Goal: Task Accomplishment & Management: Complete application form

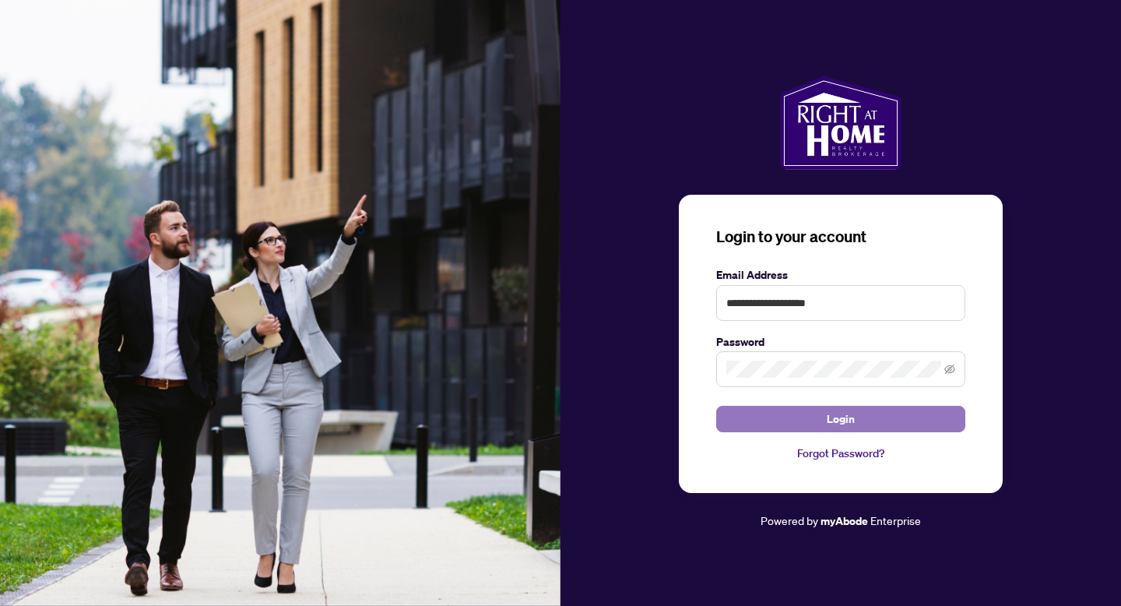
click at [860, 423] on button "Login" at bounding box center [840, 419] width 249 height 26
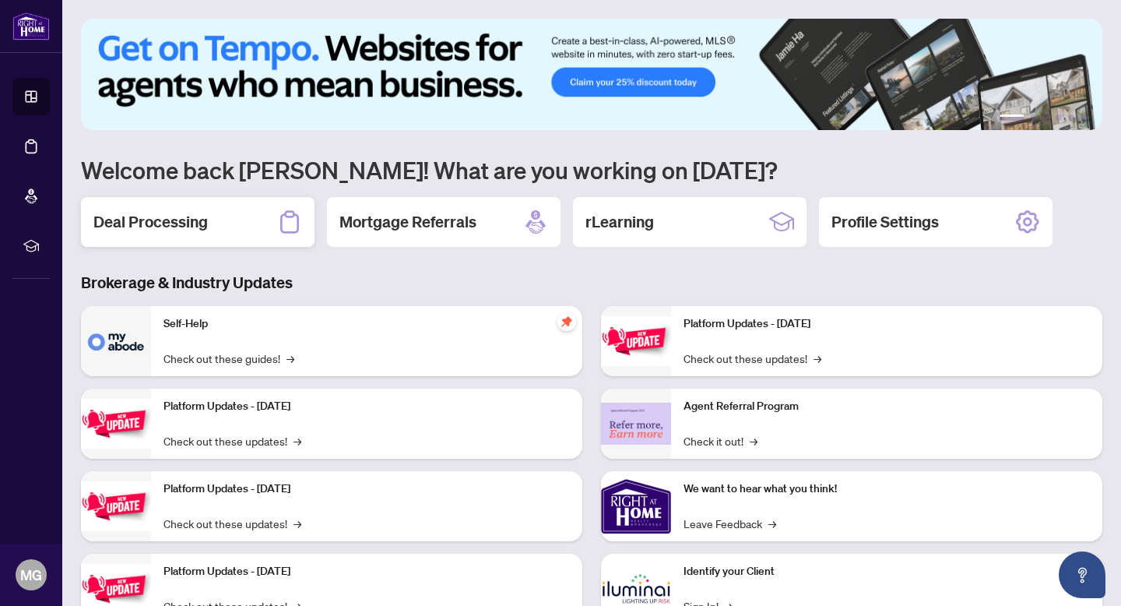
click at [169, 217] on h2 "Deal Processing" at bounding box center [150, 222] width 114 height 22
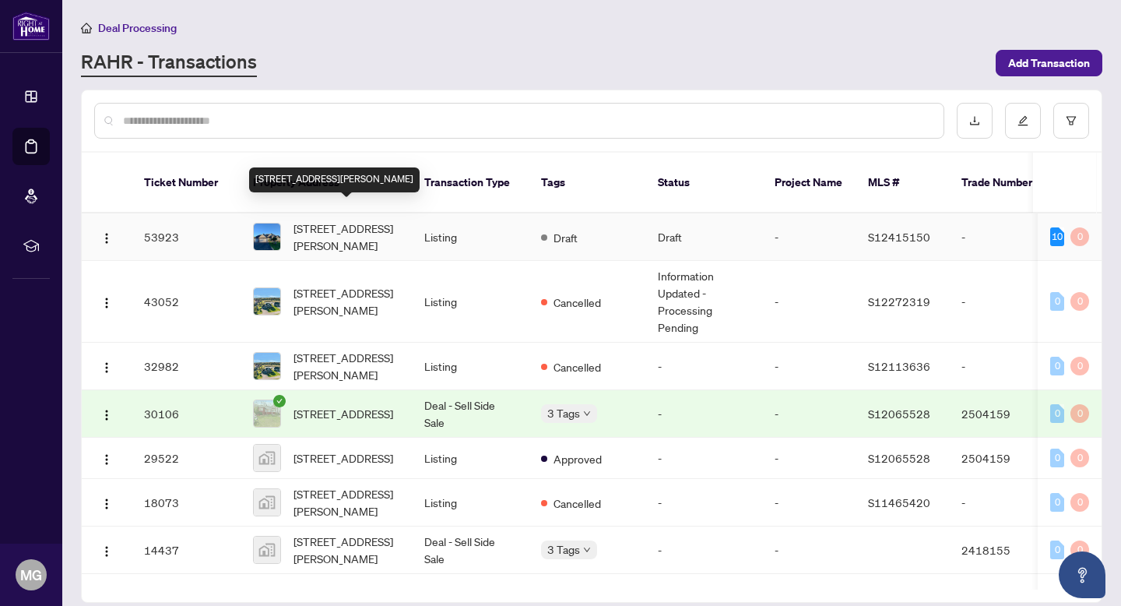
click at [310, 225] on span "[STREET_ADDRESS][PERSON_NAME]" at bounding box center [347, 237] width 106 height 34
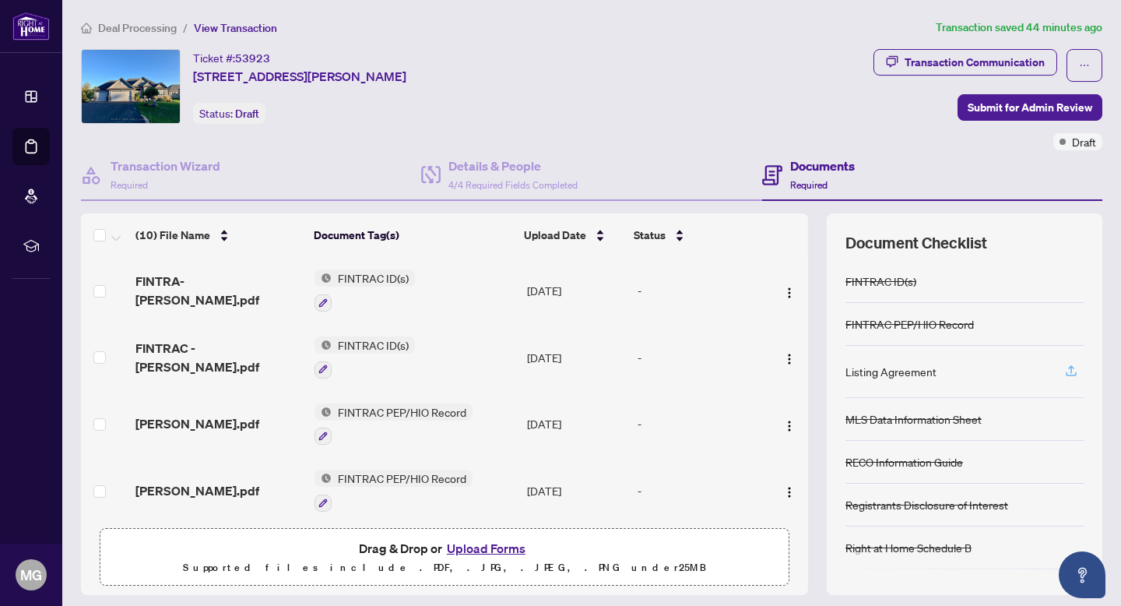
click at [1074, 371] on icon "button" at bounding box center [1072, 371] width 14 height 14
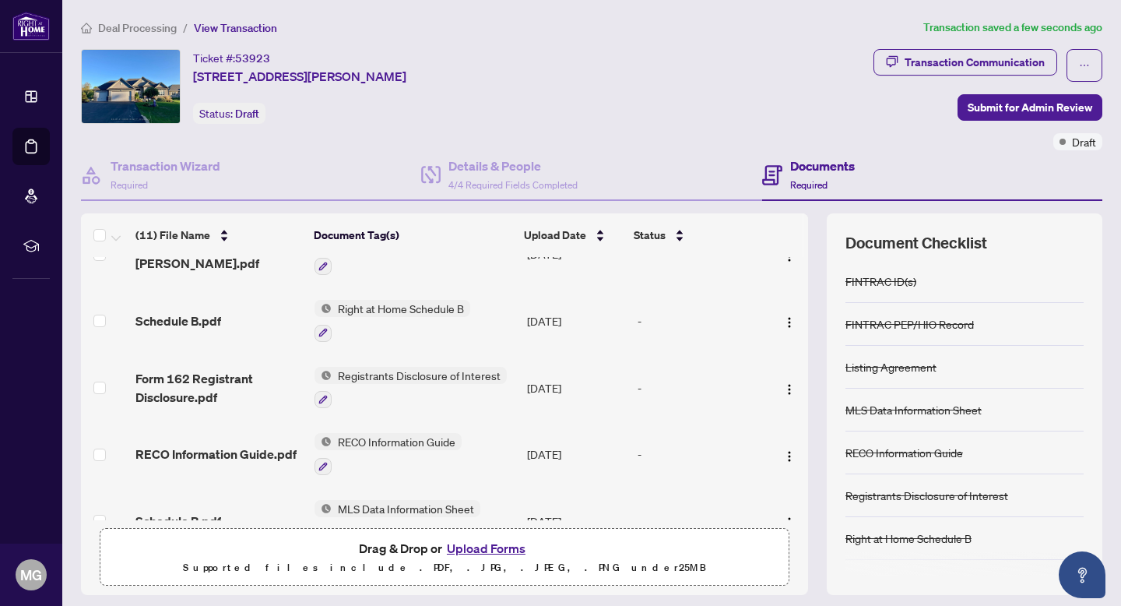
scroll to position [452, 0]
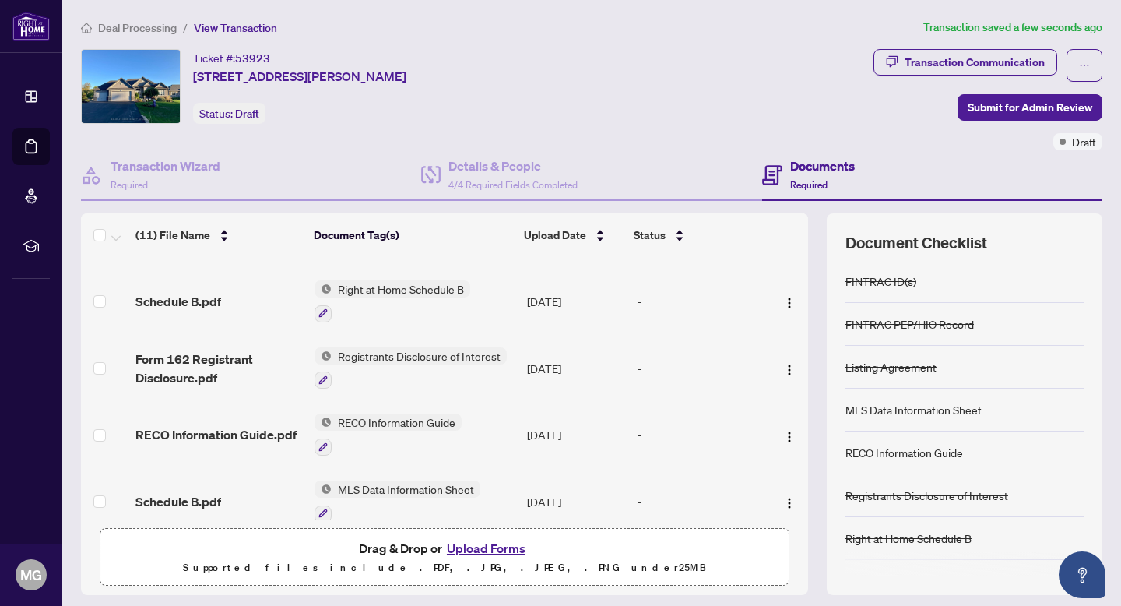
click at [402, 481] on span "MLS Data Information Sheet" at bounding box center [406, 489] width 149 height 17
click at [325, 509] on icon "button" at bounding box center [323, 513] width 9 height 9
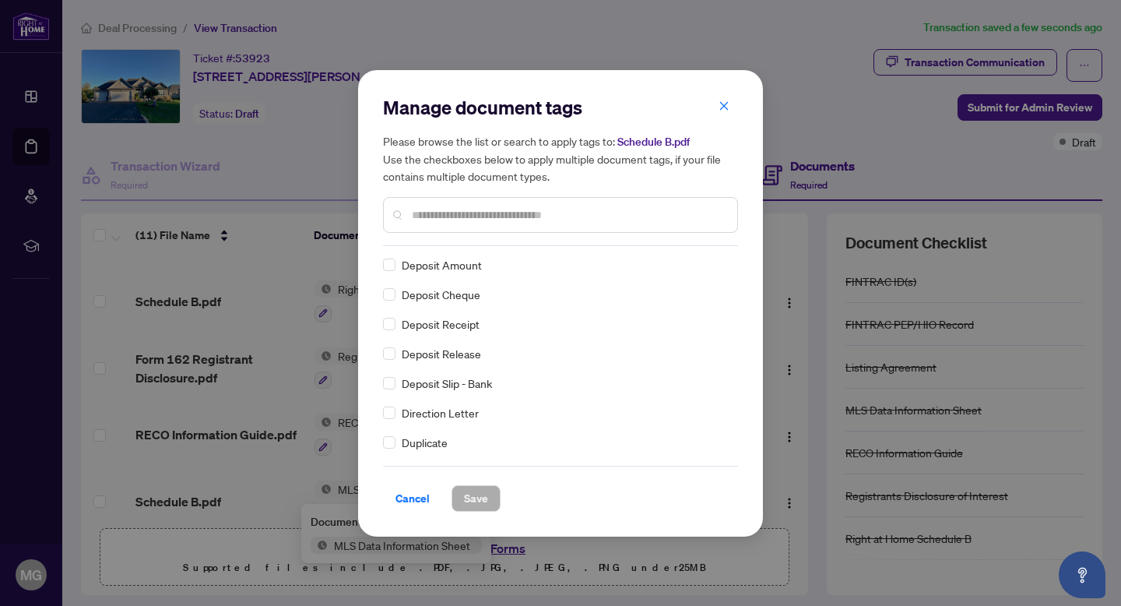
scroll to position [1604, 0]
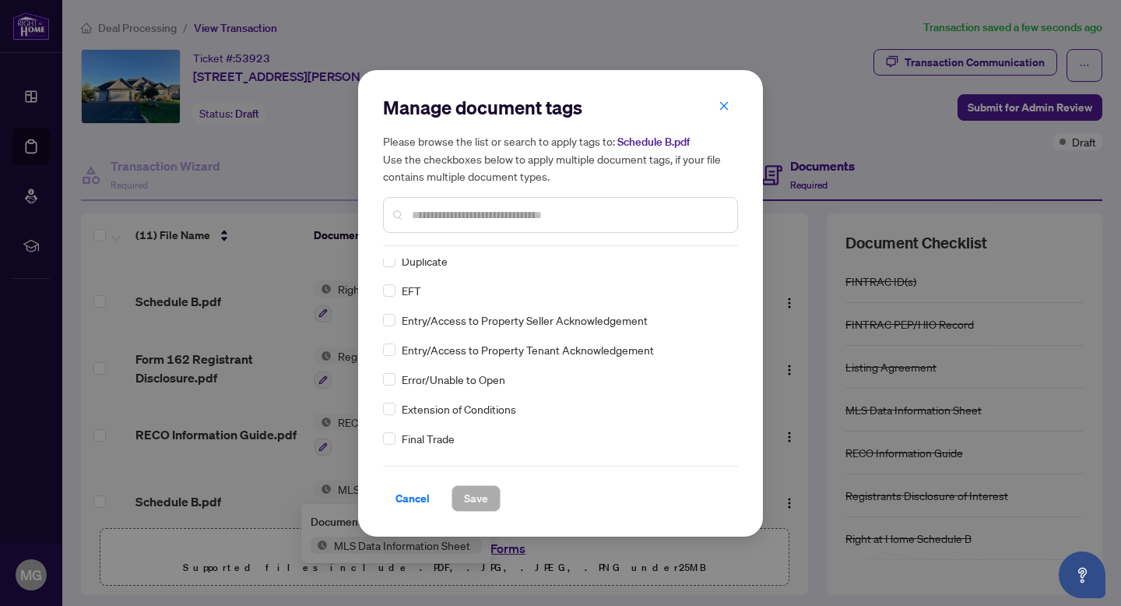
click at [487, 215] on input "text" at bounding box center [568, 214] width 313 height 17
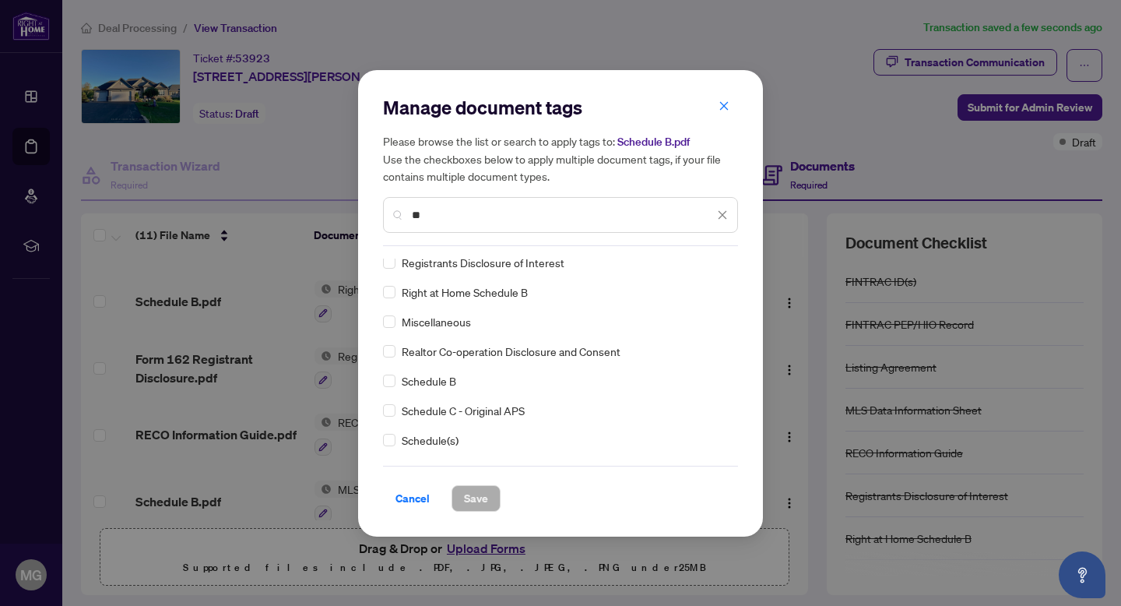
scroll to position [0, 0]
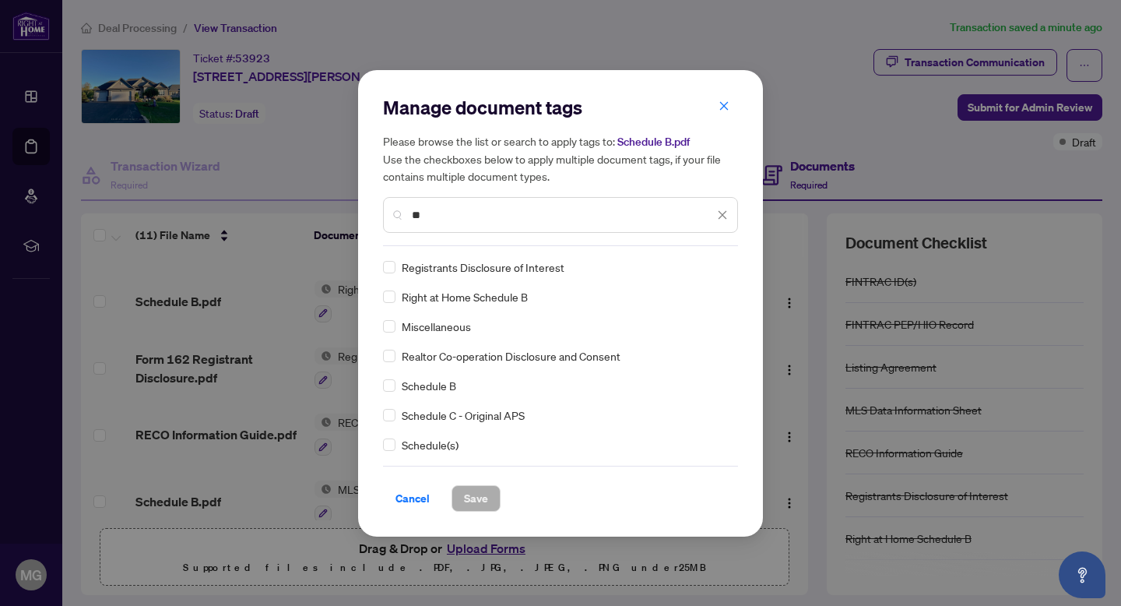
type input "**"
click at [447, 384] on span "Schedule B" at bounding box center [429, 385] width 55 height 17
click at [418, 387] on span "Schedule B" at bounding box center [429, 385] width 55 height 17
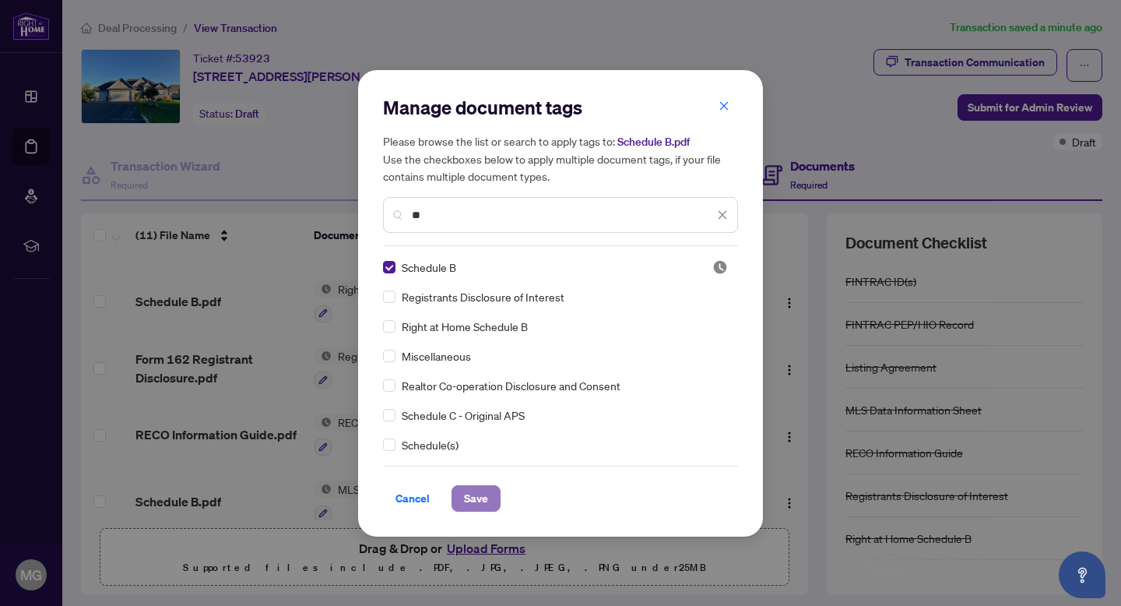
click at [478, 497] on span "Save" at bounding box center [476, 498] width 24 height 25
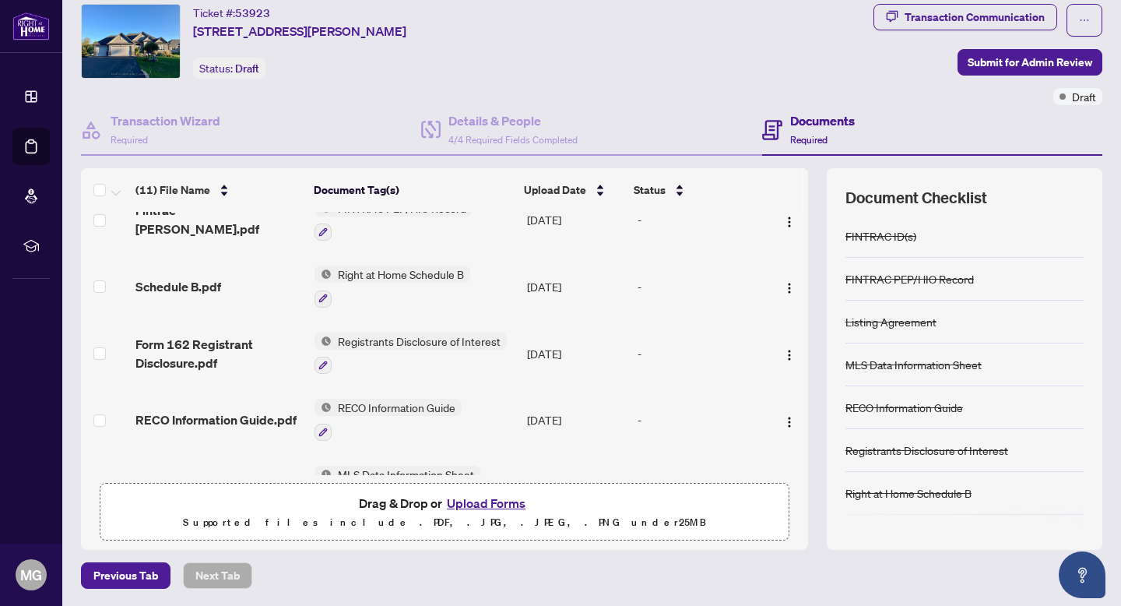
scroll to position [452, 0]
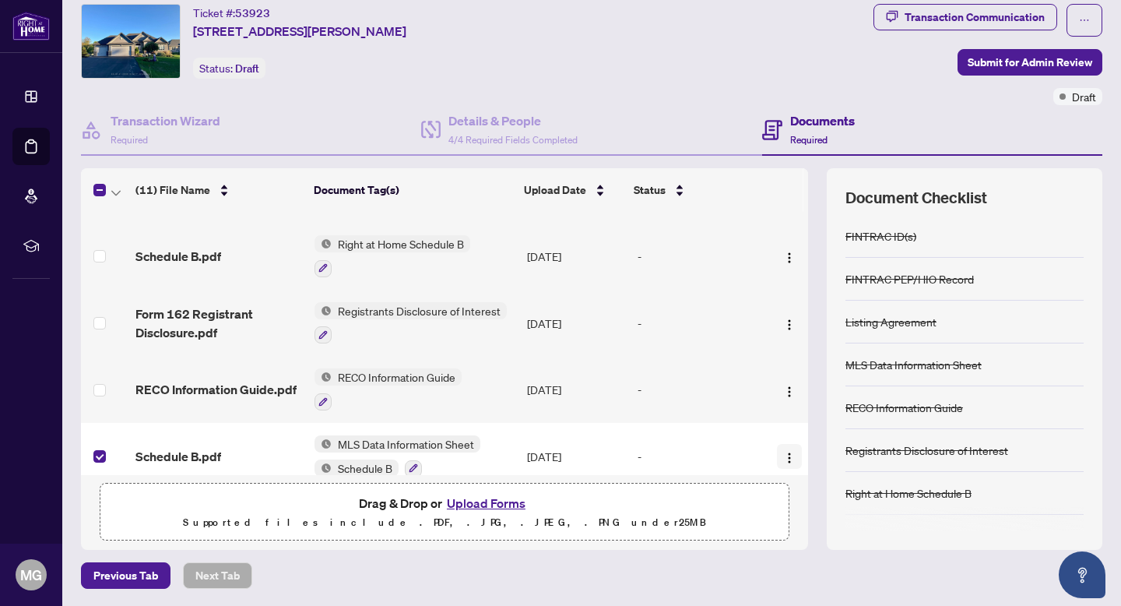
click at [786, 452] on img "button" at bounding box center [789, 458] width 12 height 12
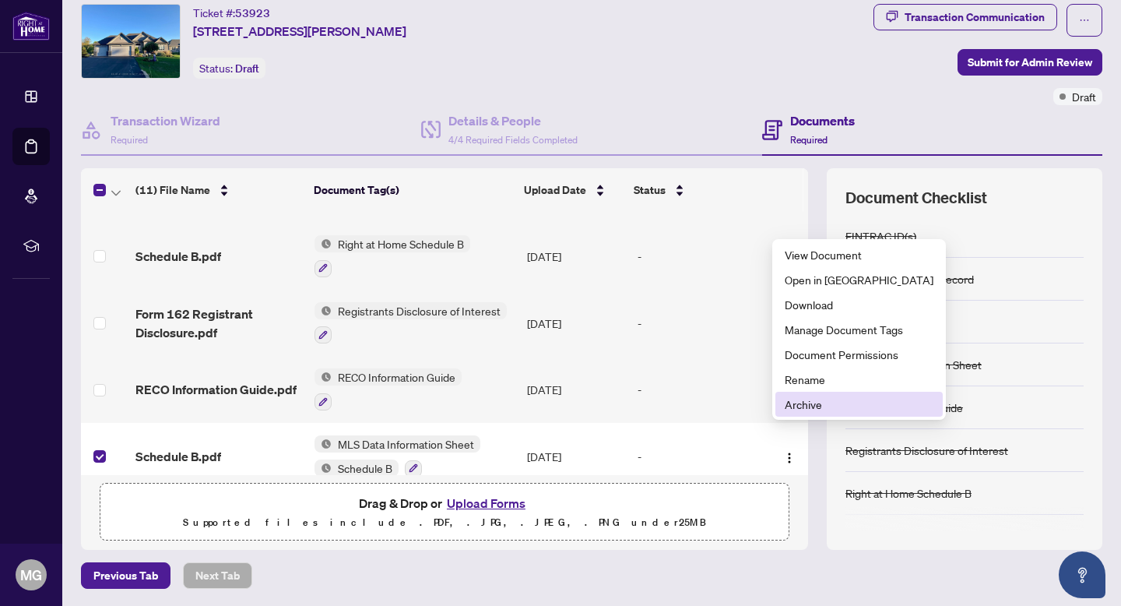
click at [816, 405] on span "Archive" at bounding box center [859, 404] width 149 height 17
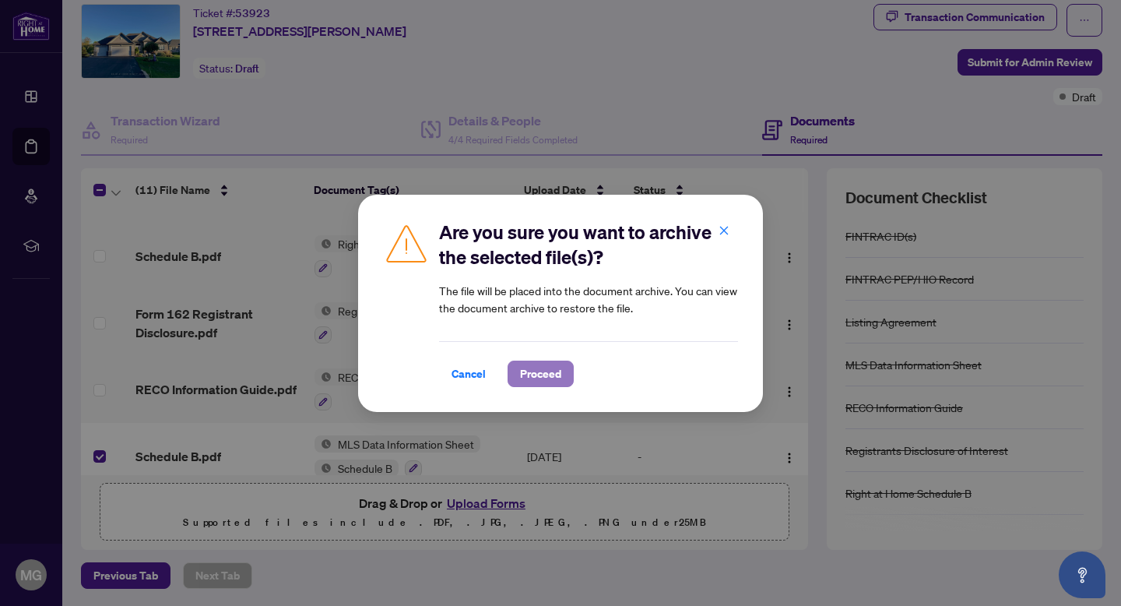
click at [546, 376] on span "Proceed" at bounding box center [540, 373] width 41 height 25
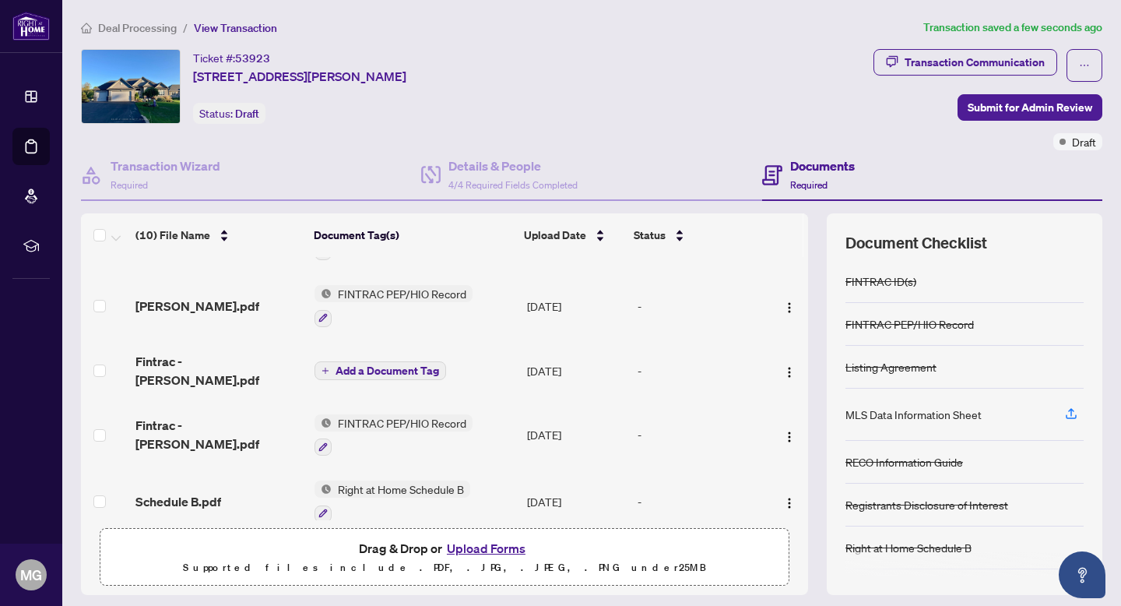
scroll to position [253, 0]
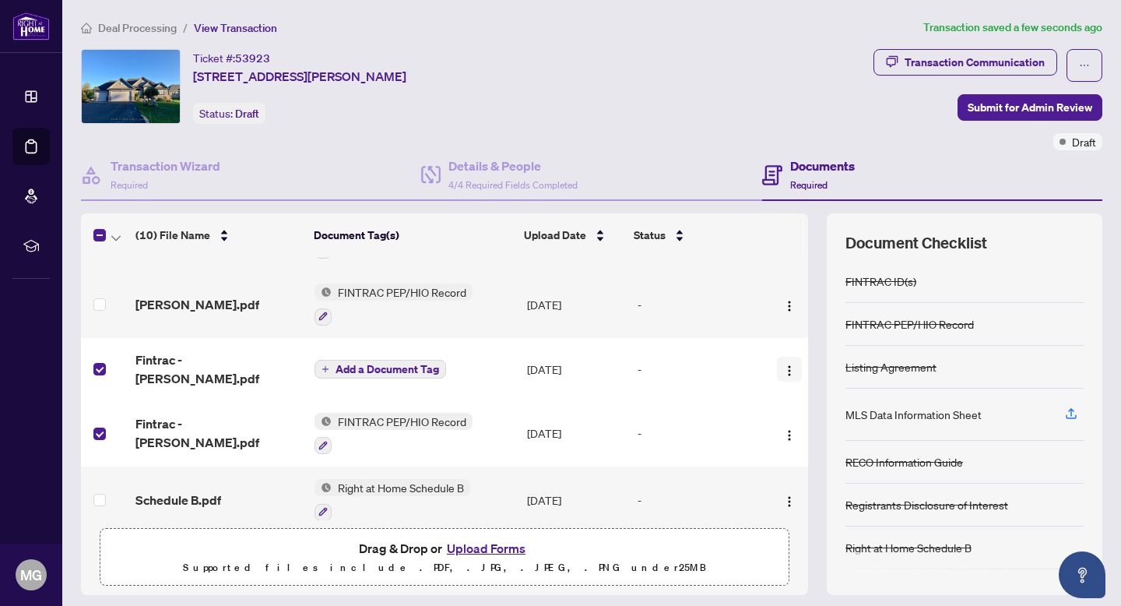
click at [785, 364] on img "button" at bounding box center [789, 370] width 12 height 12
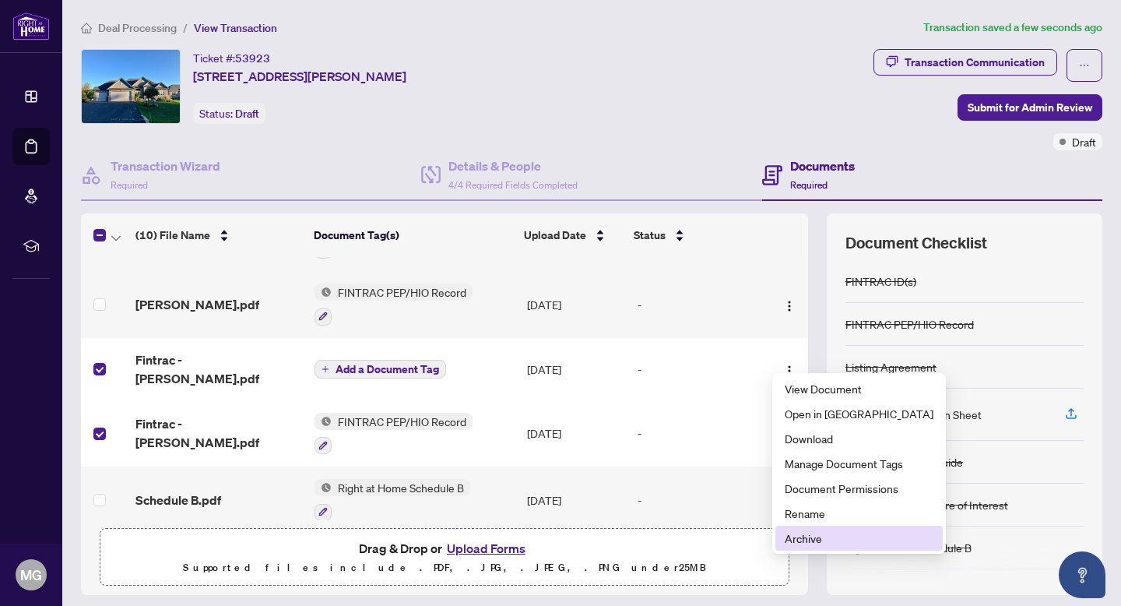
click at [806, 540] on span "Archive" at bounding box center [859, 538] width 149 height 17
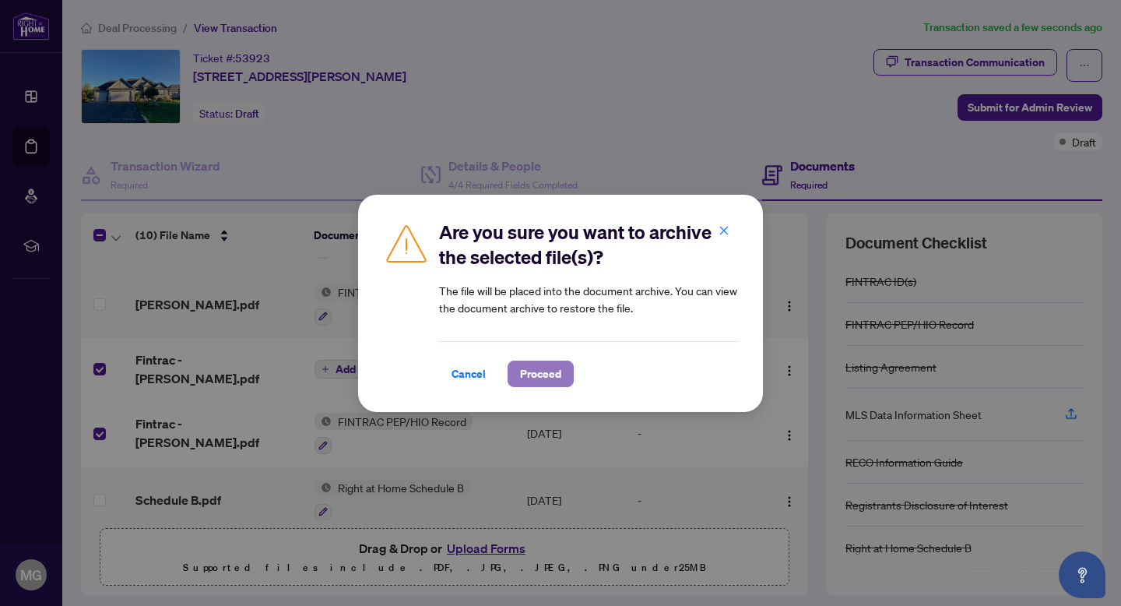
click at [537, 378] on span "Proceed" at bounding box center [540, 373] width 41 height 25
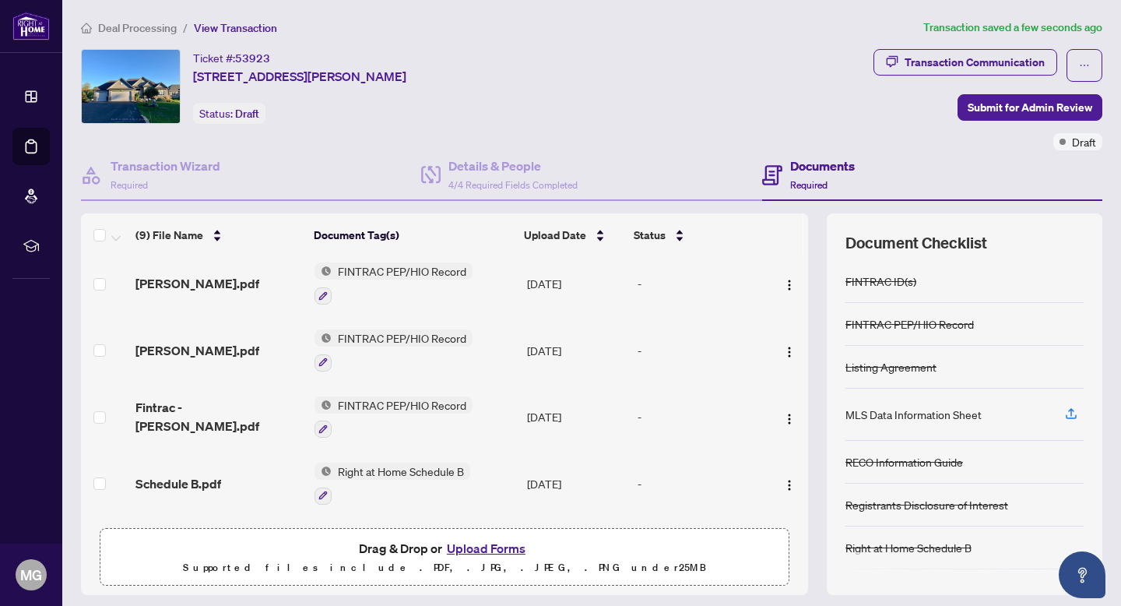
scroll to position [208, 0]
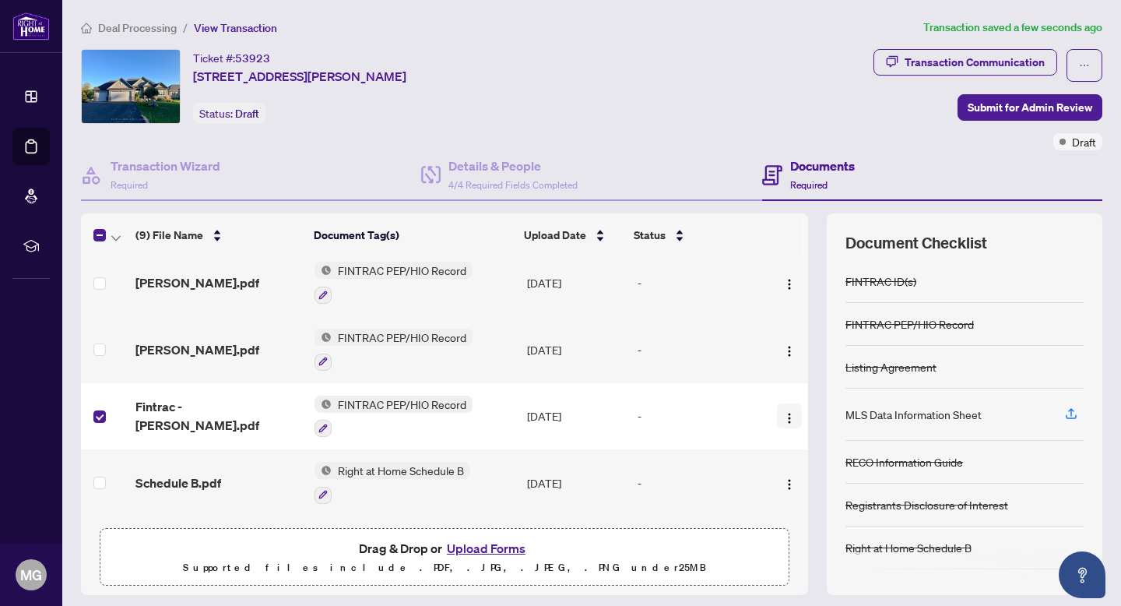
click at [786, 413] on img "button" at bounding box center [789, 418] width 12 height 12
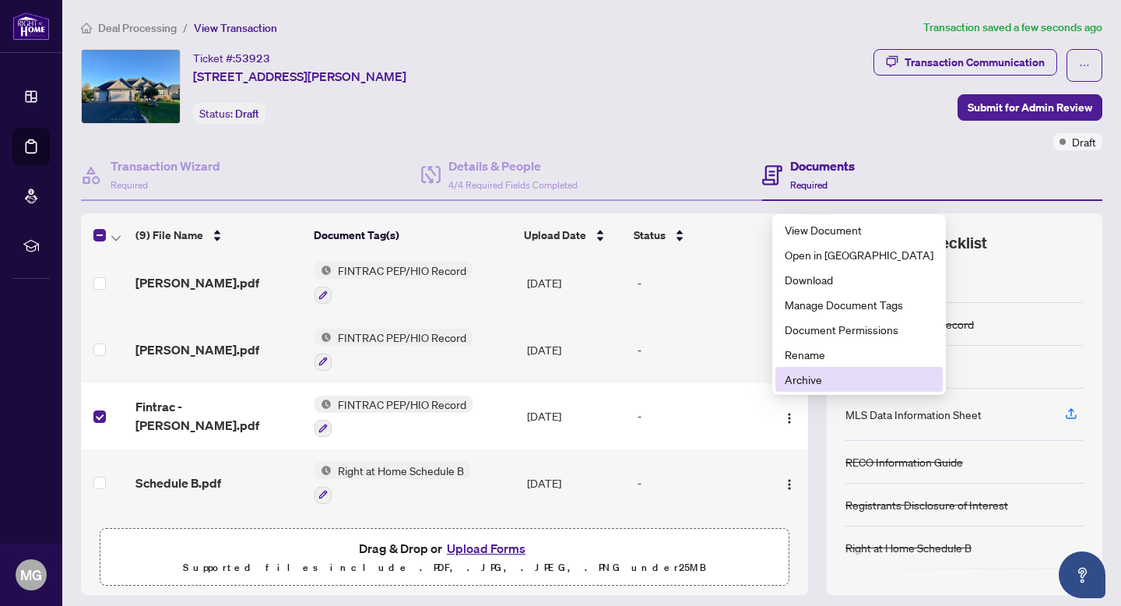
click at [813, 380] on span "Archive" at bounding box center [859, 379] width 149 height 17
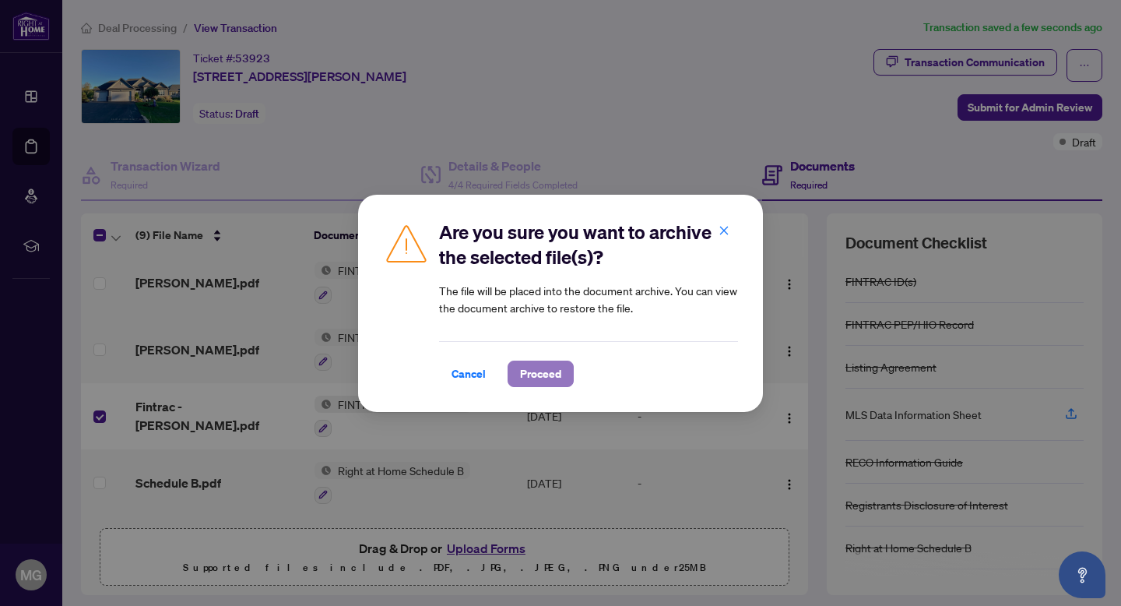
click at [540, 370] on span "Proceed" at bounding box center [540, 373] width 41 height 25
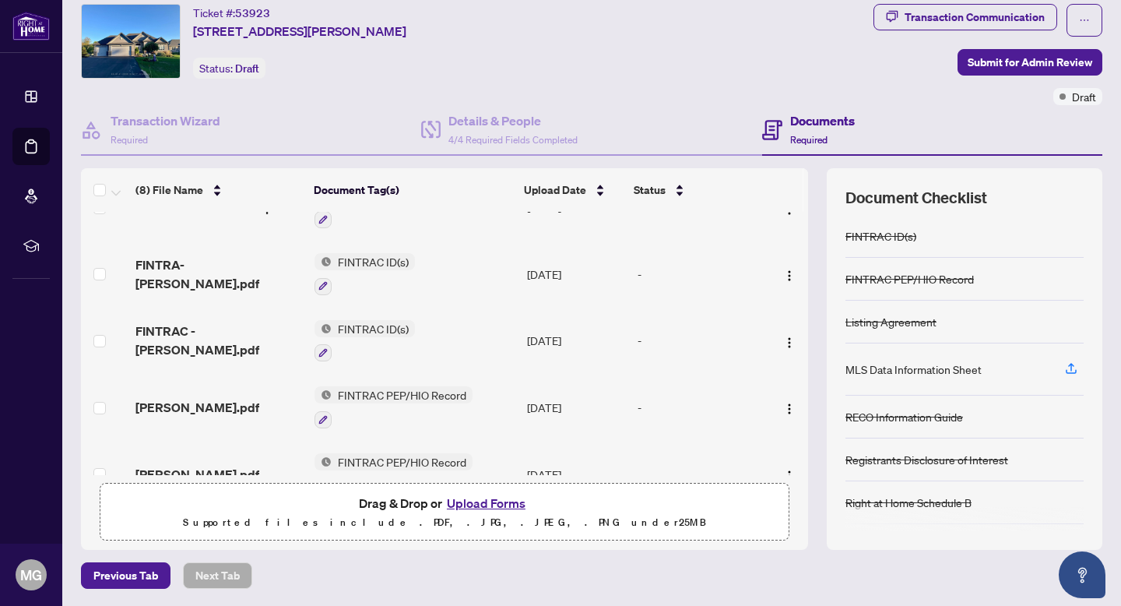
scroll to position [0, 0]
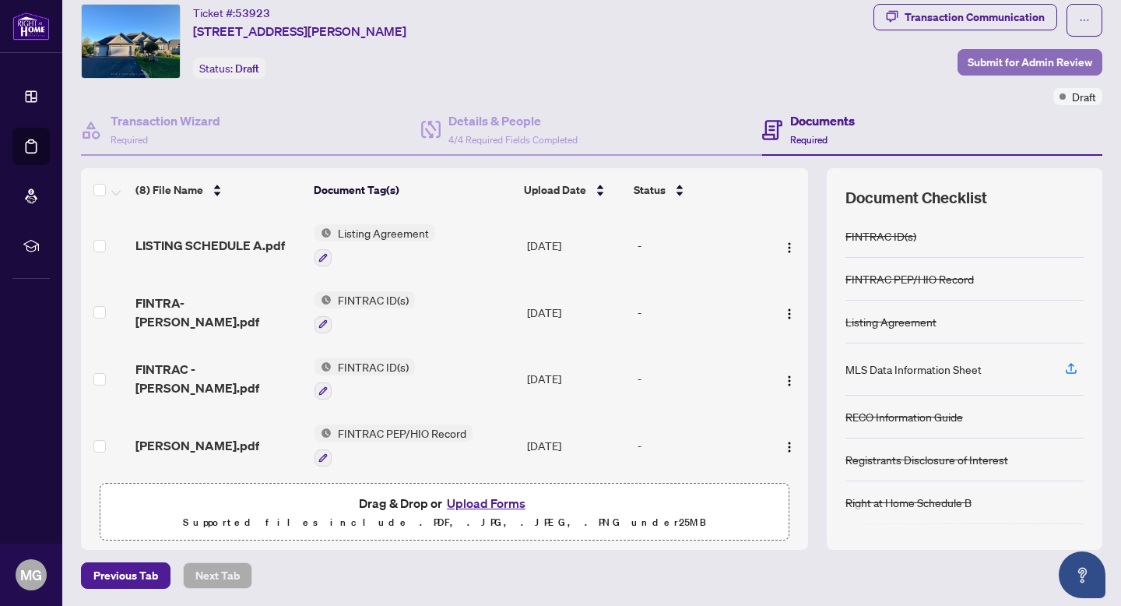
click at [1066, 58] on span "Submit for Admin Review" at bounding box center [1030, 62] width 125 height 25
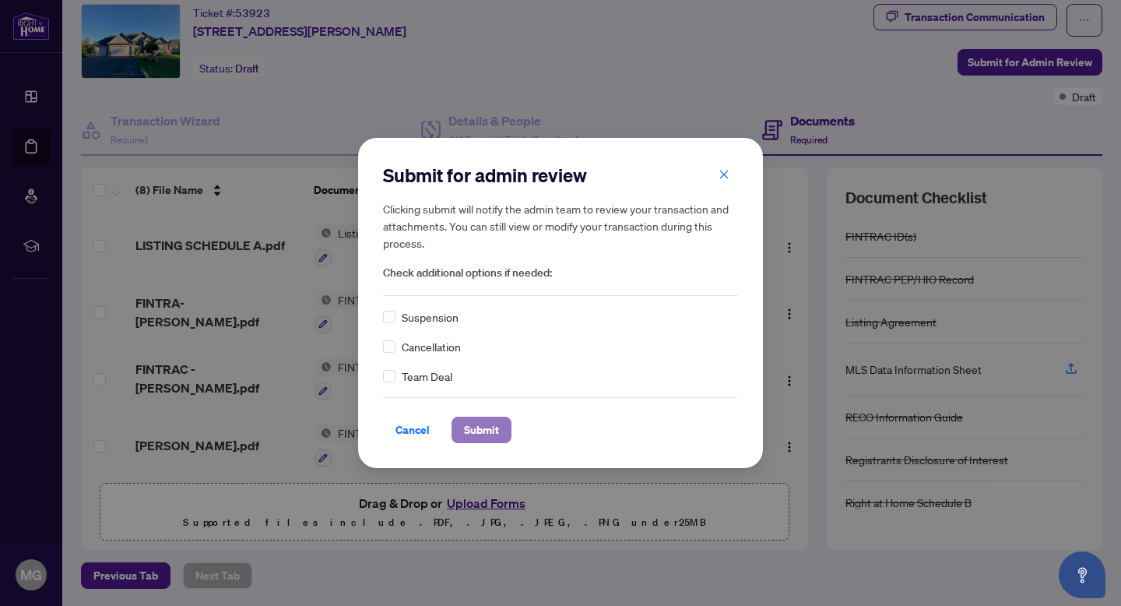
click at [486, 432] on span "Submit" at bounding box center [481, 429] width 35 height 25
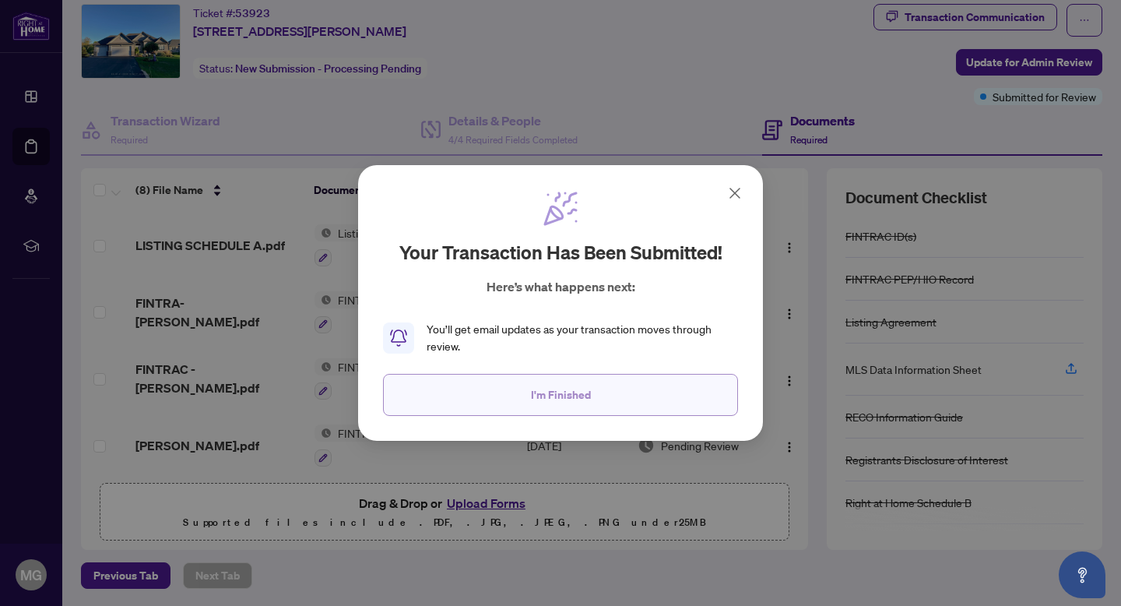
click at [525, 395] on button "I'm Finished" at bounding box center [560, 395] width 355 height 42
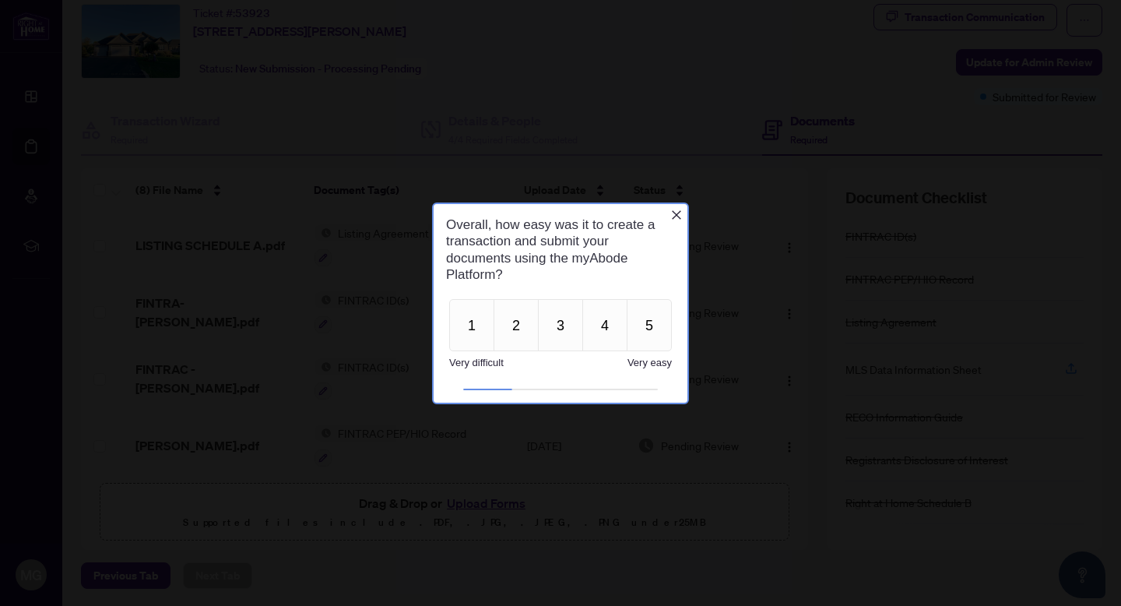
click at [674, 211] on icon "Close button" at bounding box center [676, 213] width 9 height 9
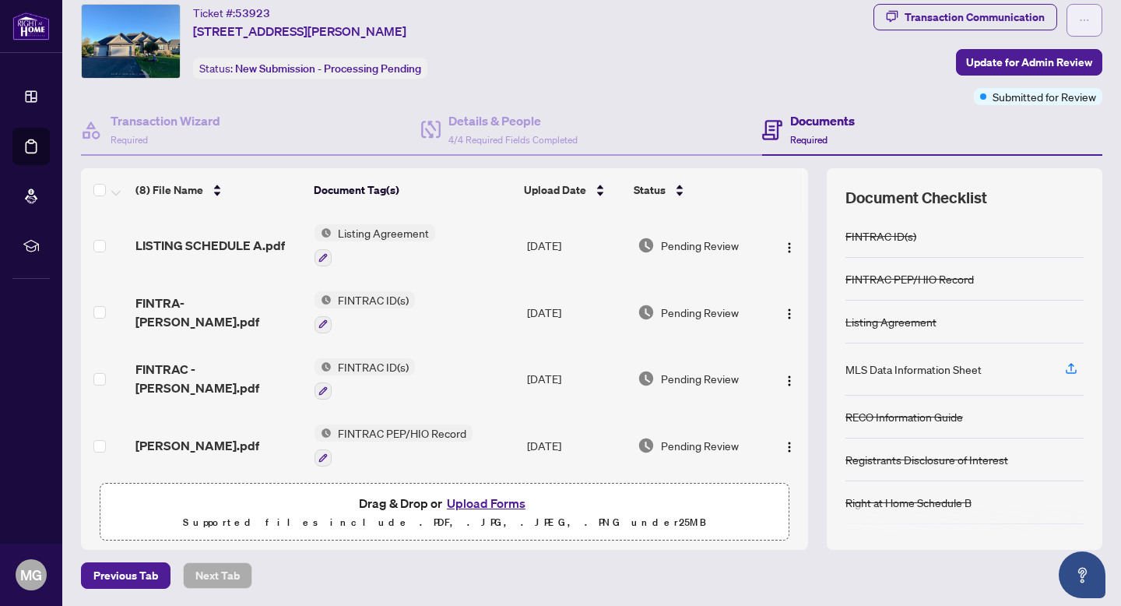
click at [1084, 15] on icon "ellipsis" at bounding box center [1084, 20] width 11 height 11
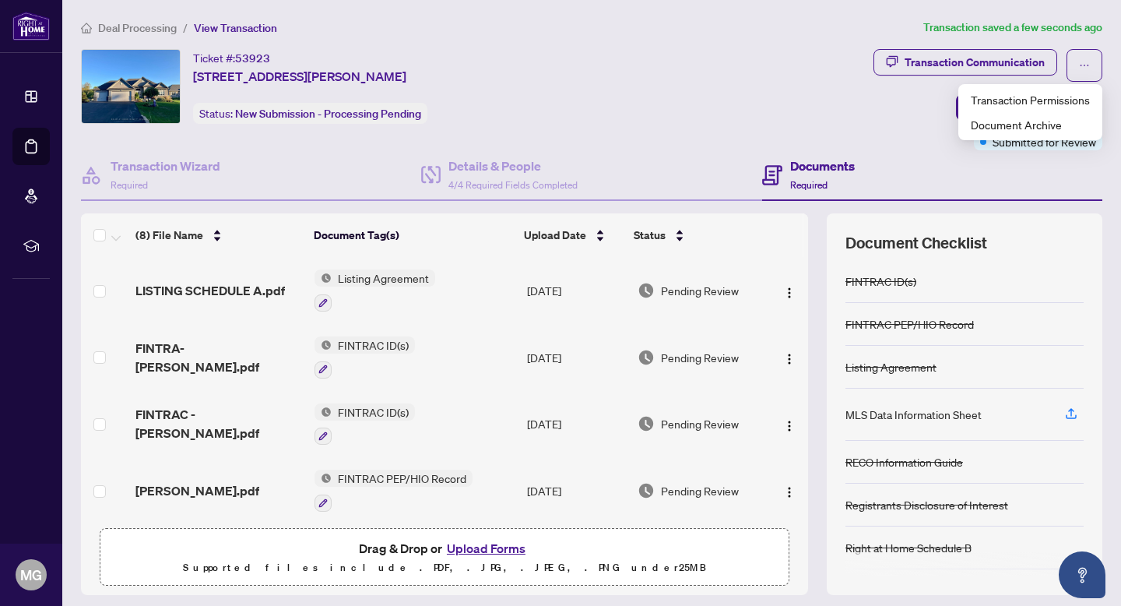
click at [1040, 179] on div "Documents Required" at bounding box center [932, 175] width 340 height 51
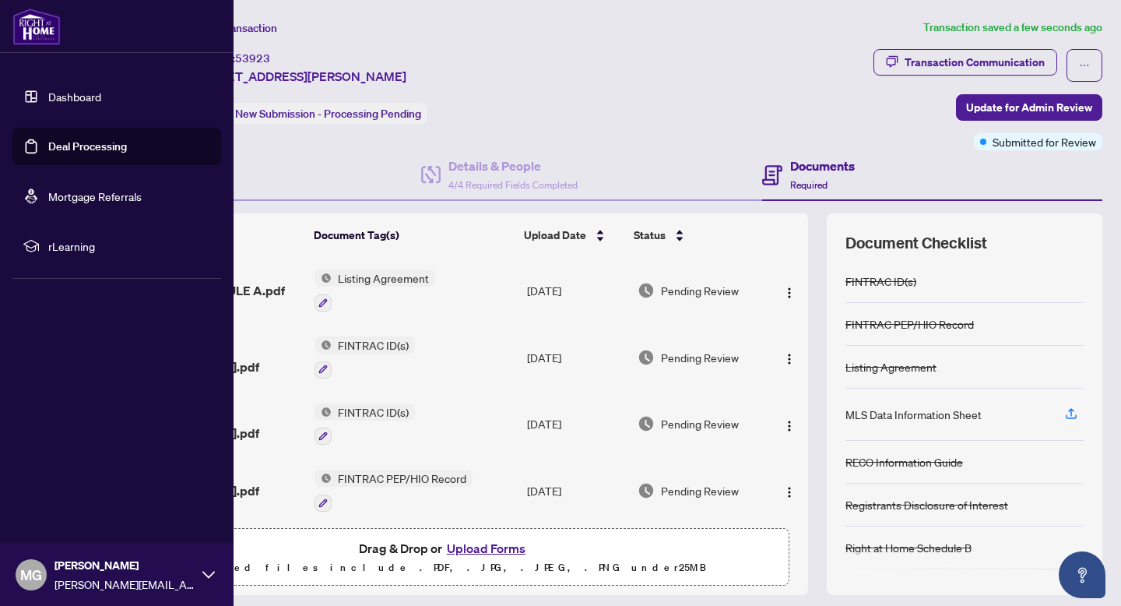
click at [48, 141] on link "Deal Processing" at bounding box center [87, 146] width 79 height 14
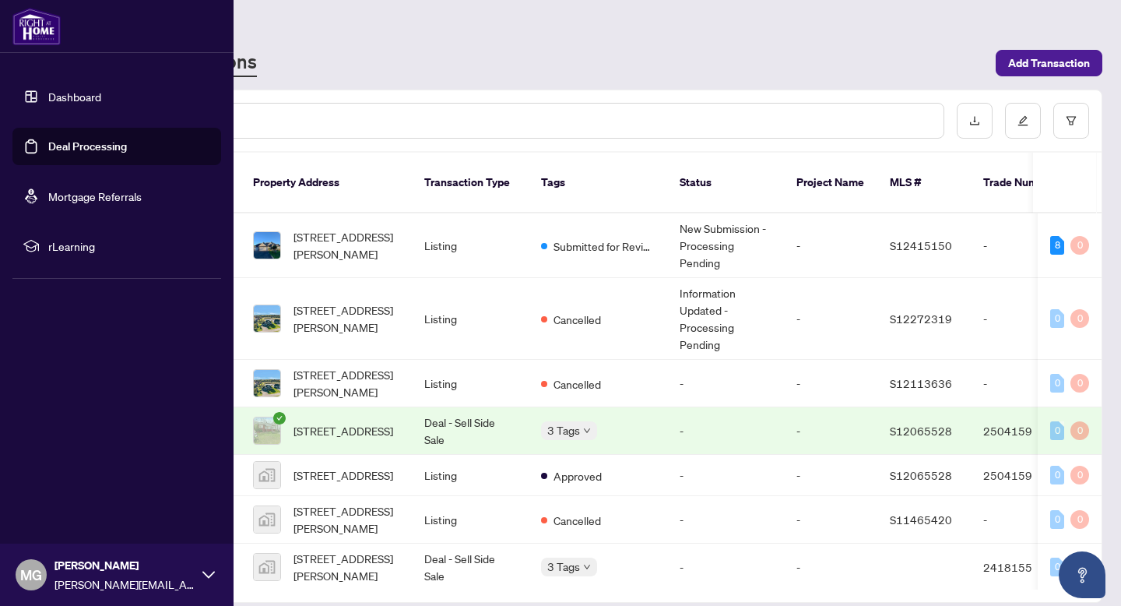
click at [61, 97] on link "Dashboard" at bounding box center [74, 97] width 53 height 14
